Goal: Information Seeking & Learning: Learn about a topic

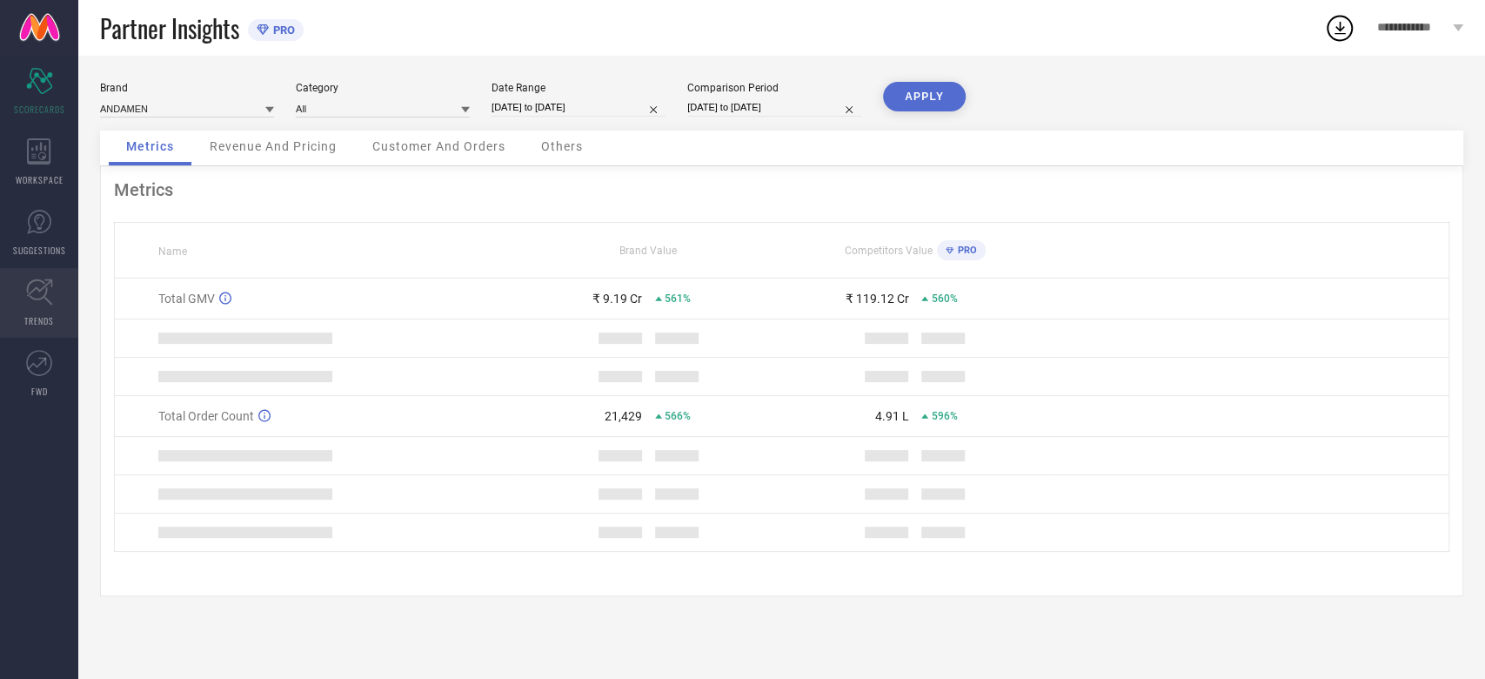
click at [49, 296] on icon at bounding box center [39, 291] width 27 height 27
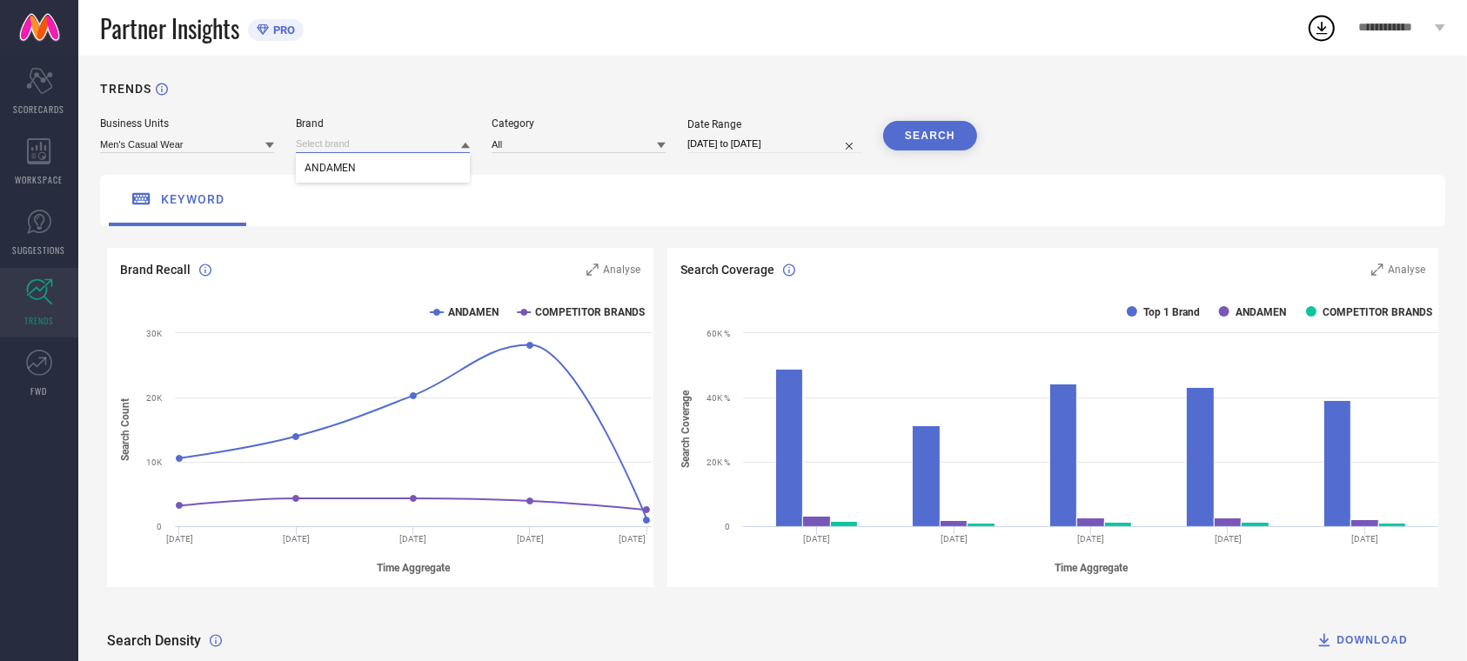
click at [356, 147] on input at bounding box center [383, 144] width 174 height 18
select select "6"
select select "2025"
select select "7"
select select "2025"
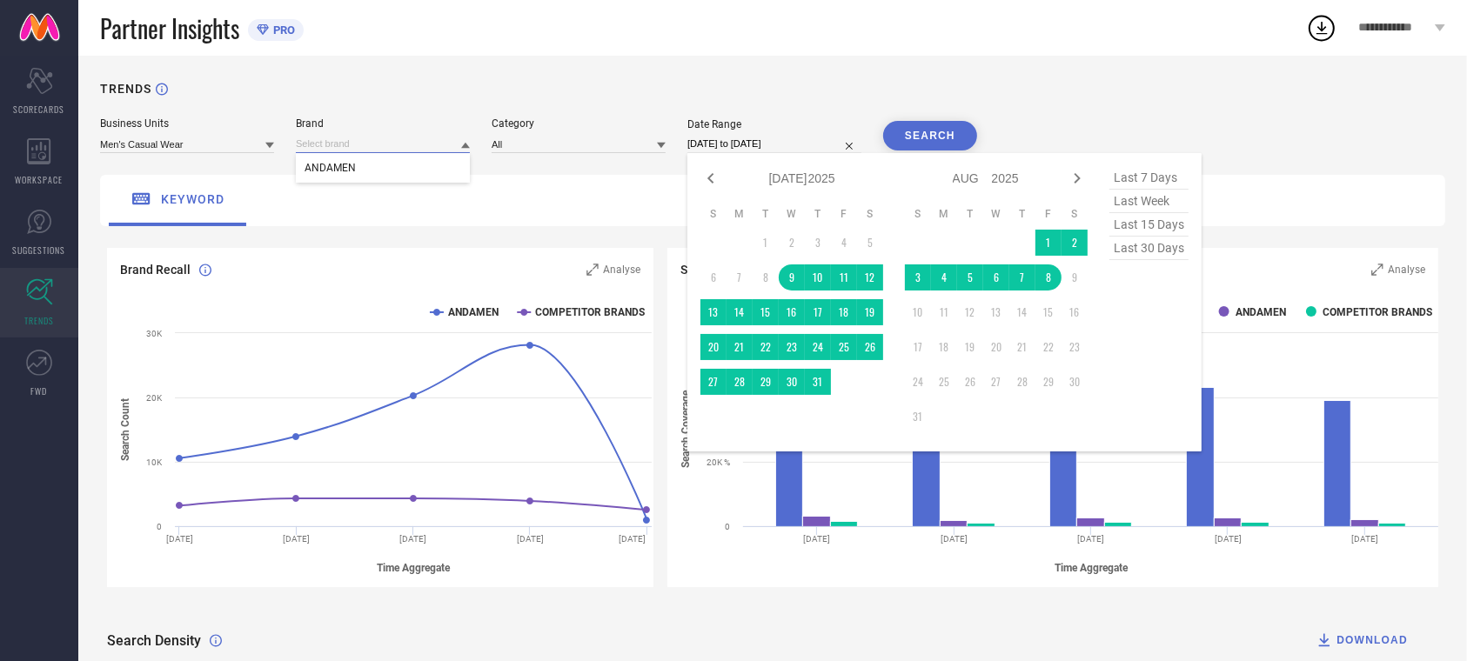
click at [719, 149] on input "[DATE] to [DATE]" at bounding box center [774, 144] width 174 height 18
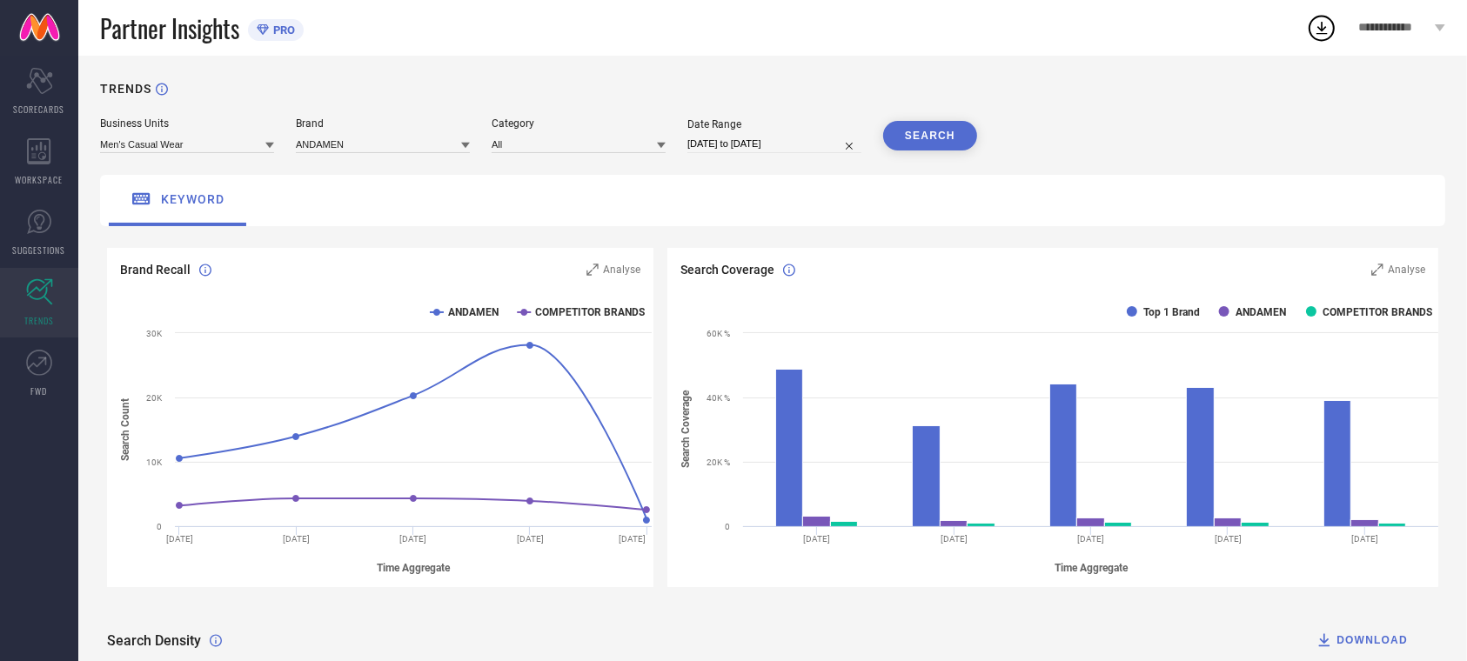
click at [867, 105] on div "TRENDS" at bounding box center [772, 100] width 1345 height 36
click at [960, 139] on button "SEARCH" at bounding box center [930, 136] width 94 height 30
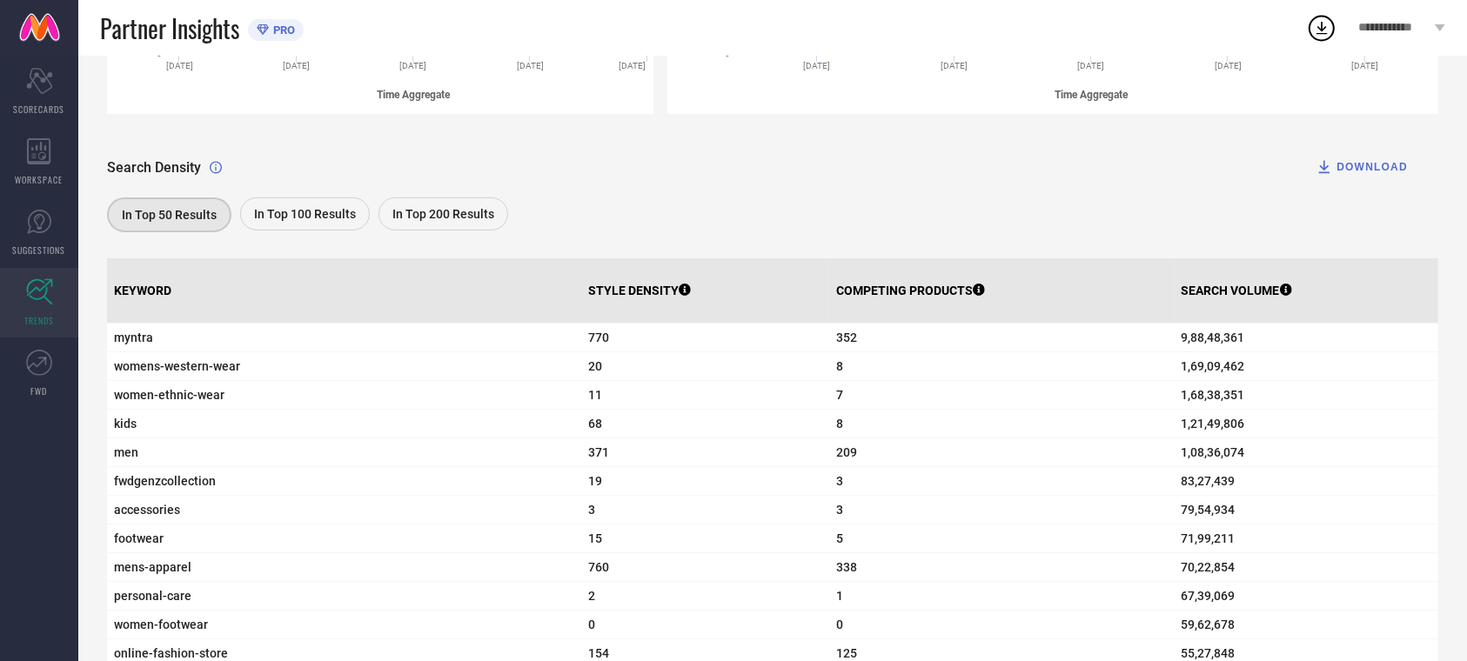
scroll to position [555, 0]
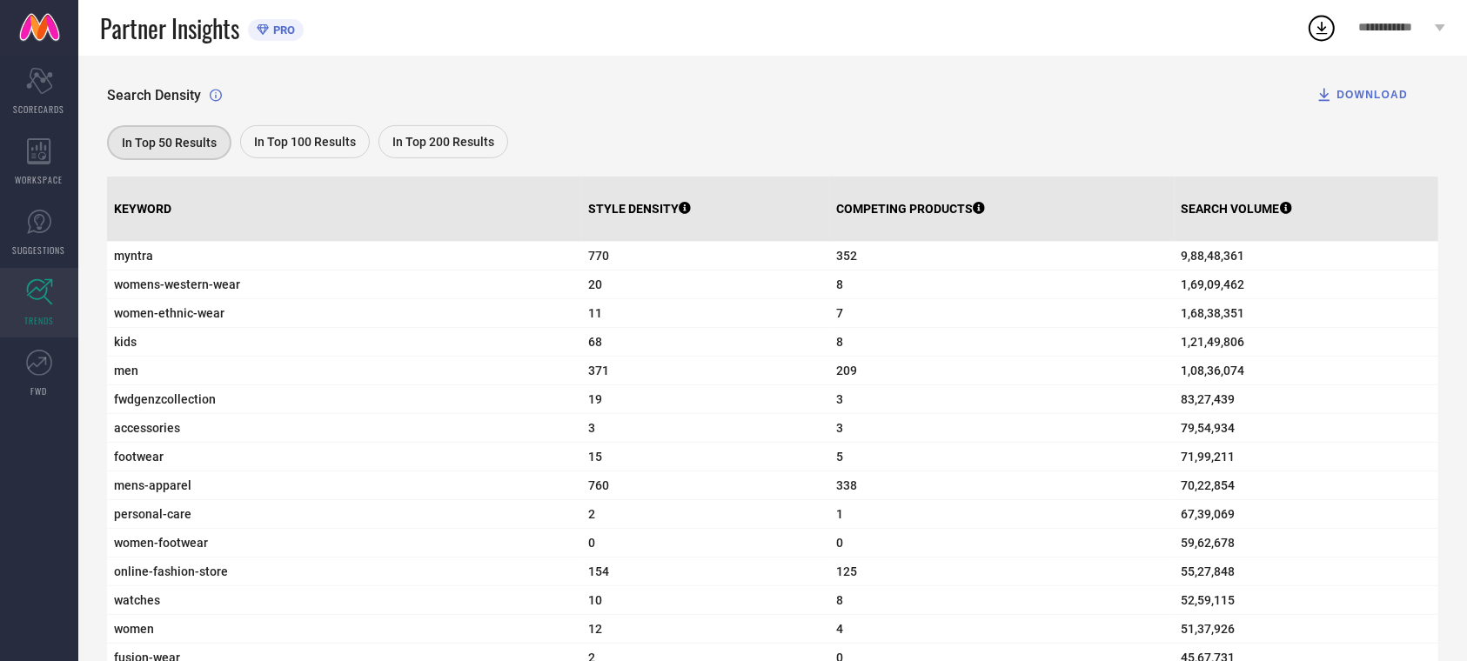
click at [313, 144] on span "In Top 100 Results" at bounding box center [305, 142] width 102 height 14
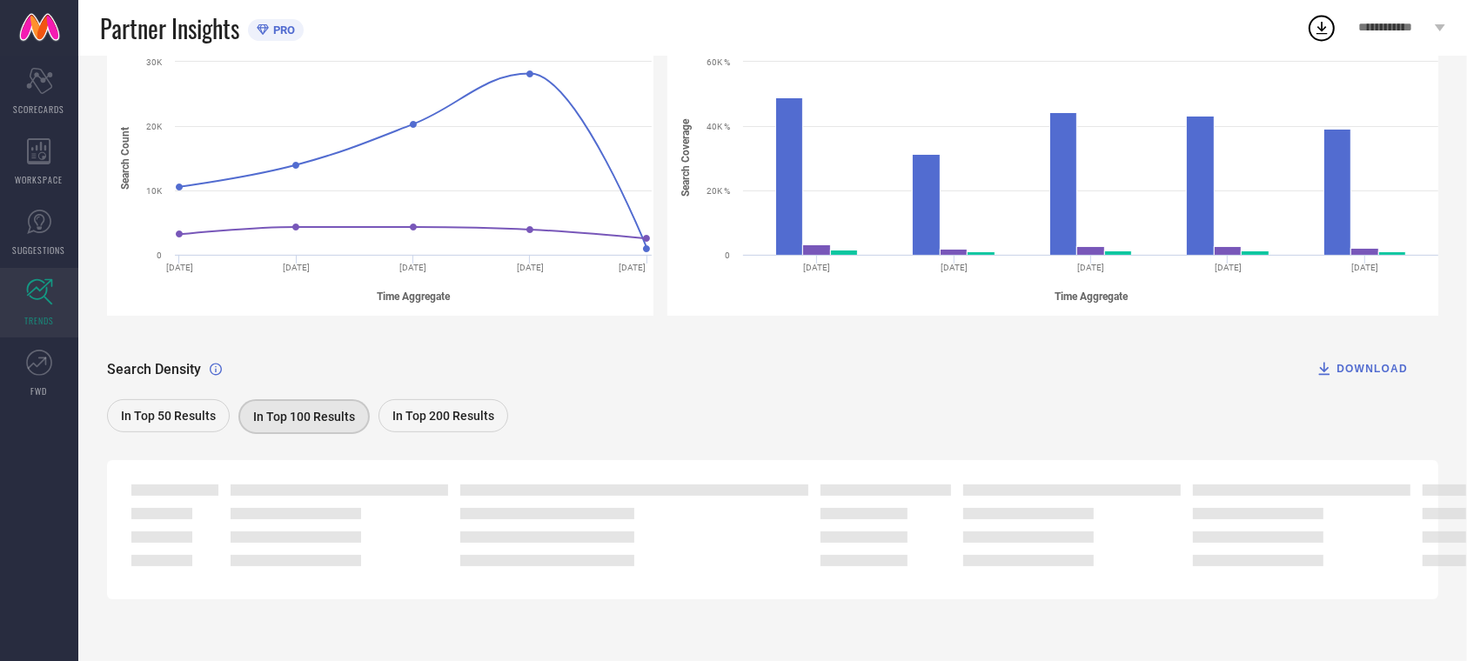
scroll to position [271, 0]
click at [549, 419] on div "In Top 50 Results In Top 100 Results In Top 200 Results" at bounding box center [764, 418] width 1314 height 39
click at [710, 386] on div "Search Density DOWNLOAD" at bounding box center [772, 368] width 1331 height 35
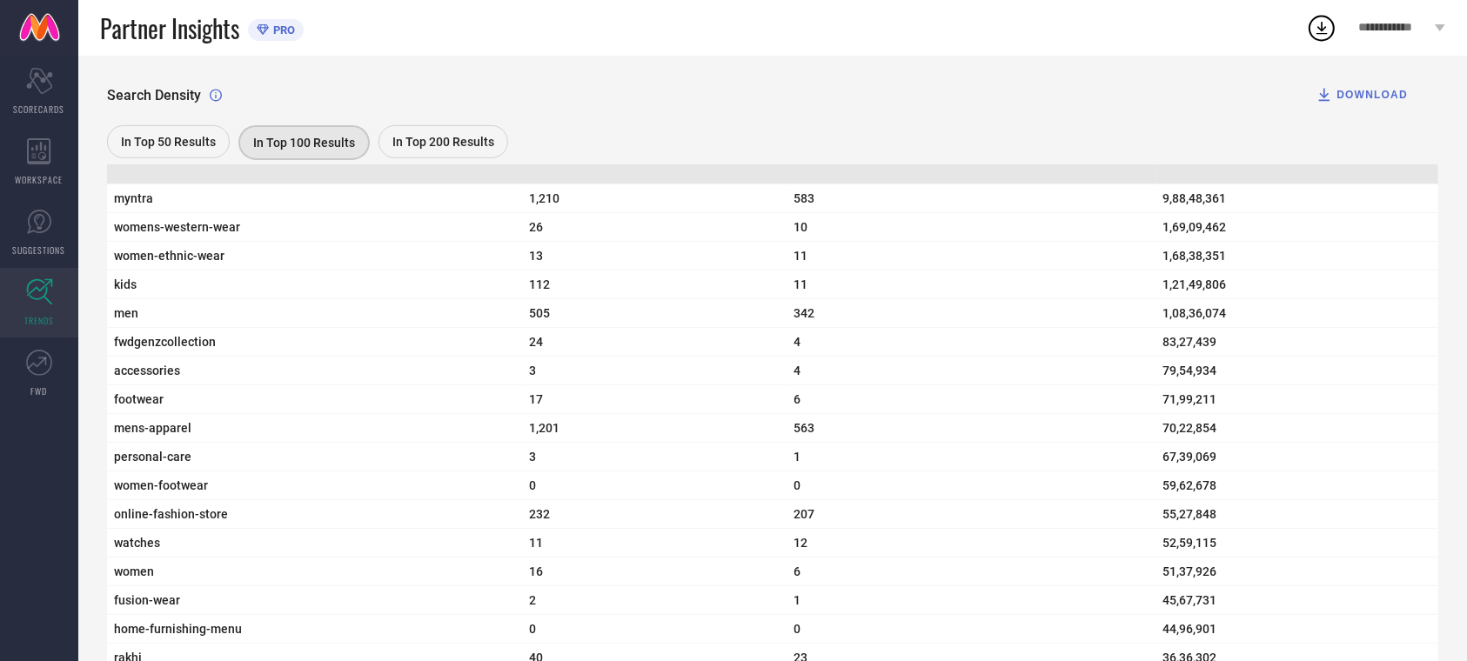
scroll to position [615, 0]
click at [121, 316] on span "men" at bounding box center [314, 311] width 401 height 14
click at [529, 318] on span "505" at bounding box center [654, 311] width 251 height 14
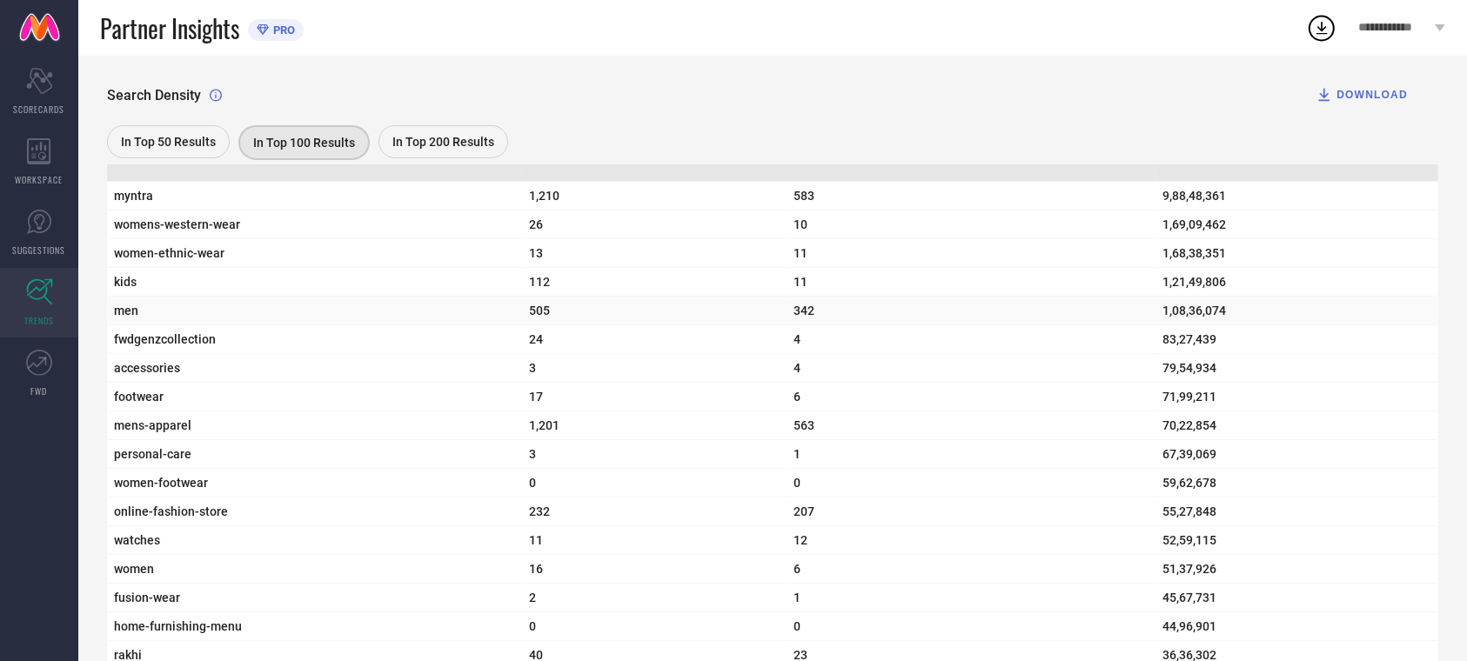
click at [793, 316] on span "342" at bounding box center [970, 311] width 355 height 14
click at [1207, 318] on span "1,08,36,074" at bounding box center [1296, 311] width 269 height 14
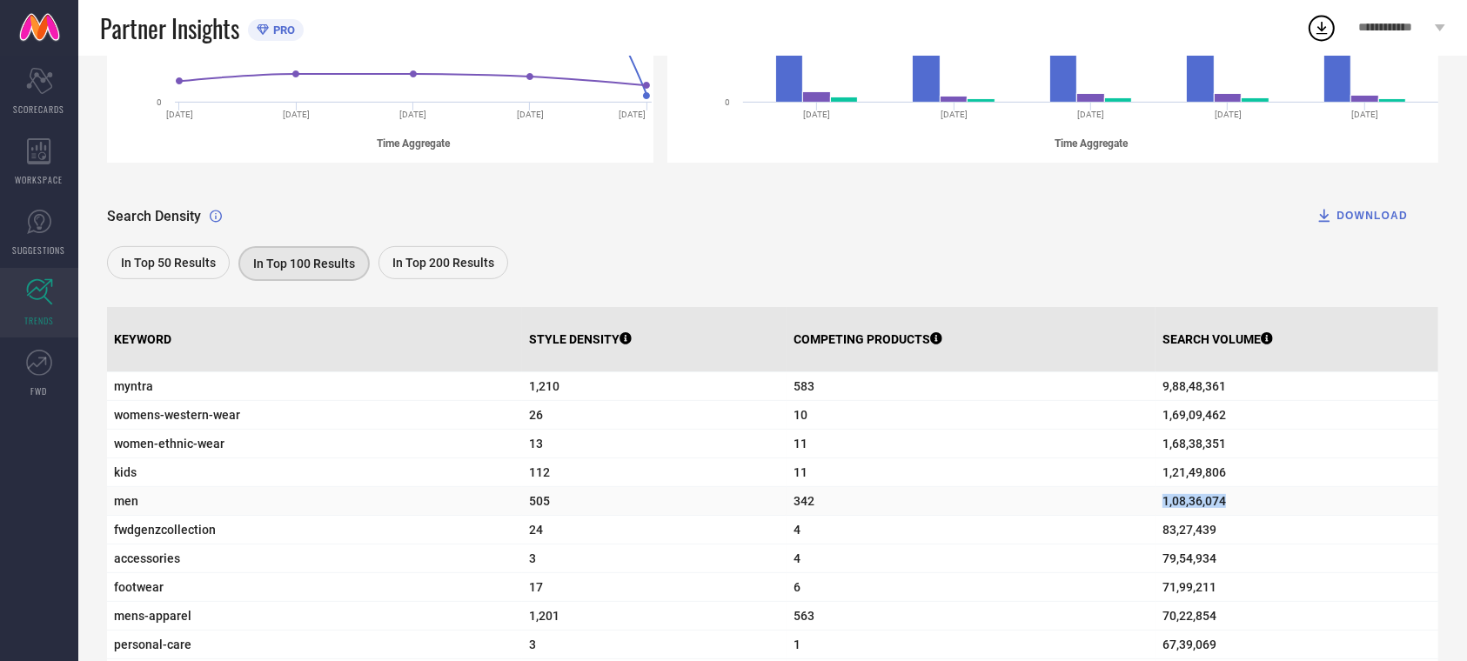
scroll to position [425, 0]
click at [1378, 219] on div "DOWNLOAD" at bounding box center [1361, 215] width 92 height 17
click at [1314, 27] on icon at bounding box center [1321, 27] width 31 height 31
